Goal: Task Accomplishment & Management: Use online tool/utility

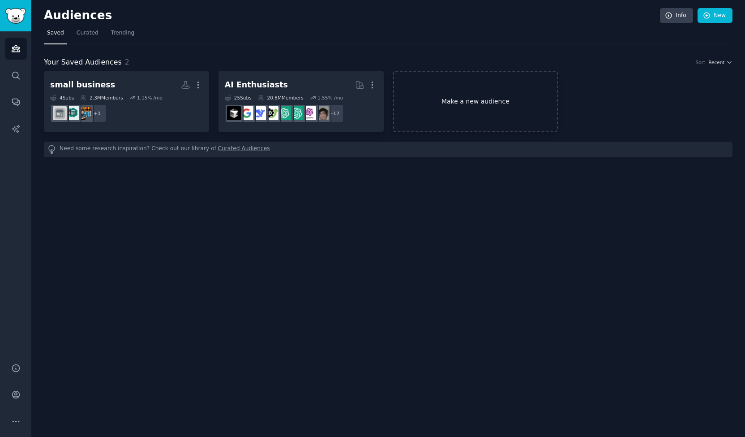
click at [426, 96] on link "Make a new audience" at bounding box center [475, 101] width 165 height 61
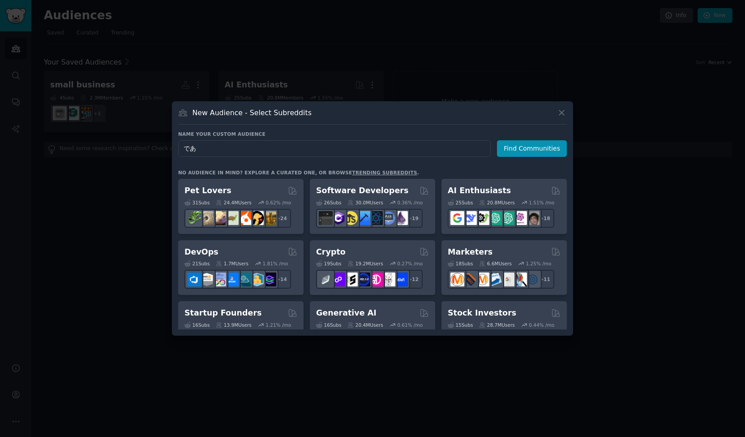
type input "で"
type input "dealership"
click button "Find Communities" at bounding box center [532, 148] width 70 height 17
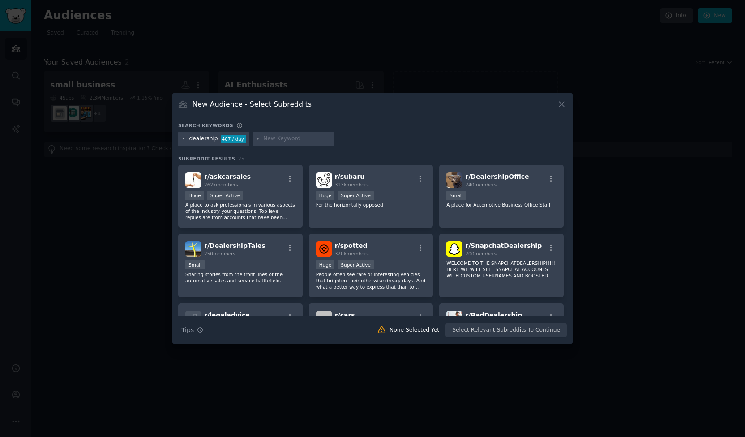
click at [183, 137] on icon at bounding box center [183, 139] width 5 height 5
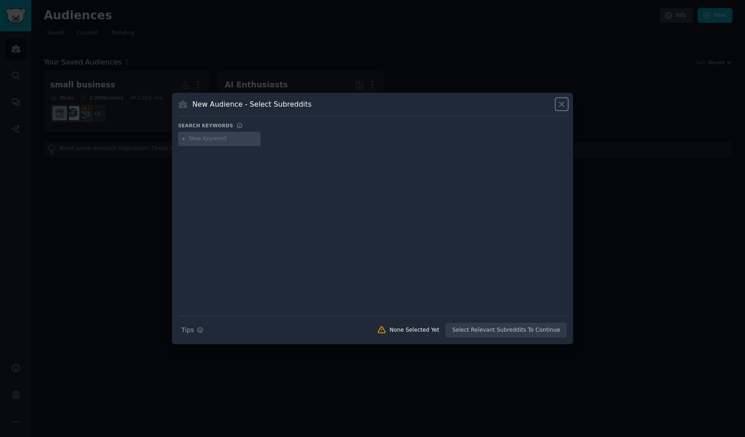
click at [562, 102] on icon at bounding box center [561, 103] width 9 height 9
